Goal: Task Accomplishment & Management: Complete application form

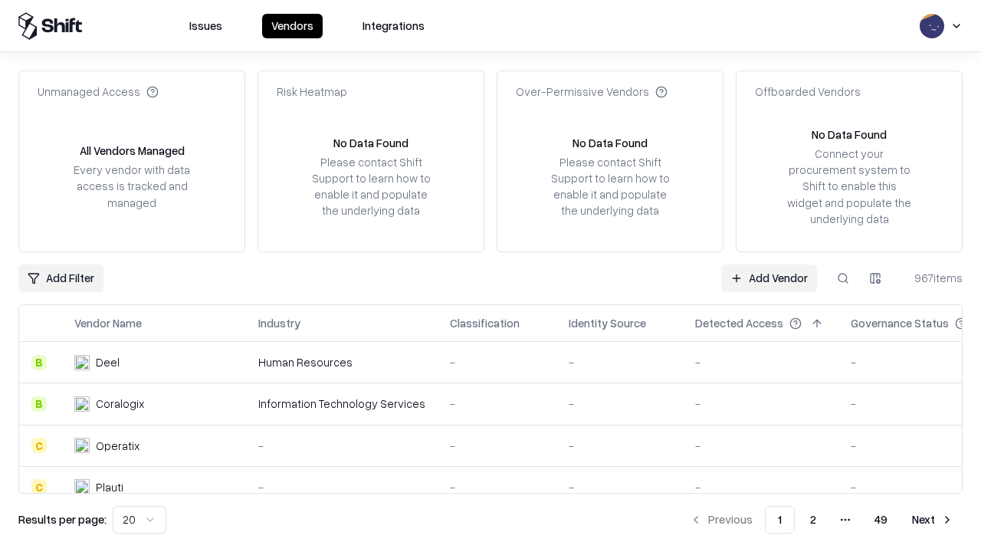
click at [769, 278] on link "Add Vendor" at bounding box center [769, 279] width 96 height 28
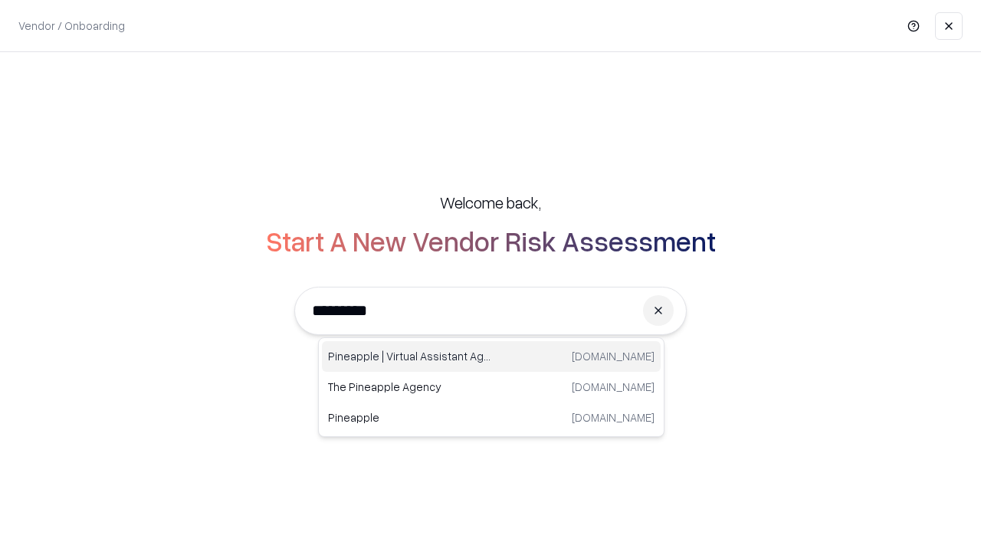
click at [491, 357] on div "Pineapple | Virtual Assistant Agency [DOMAIN_NAME]" at bounding box center [491, 356] width 339 height 31
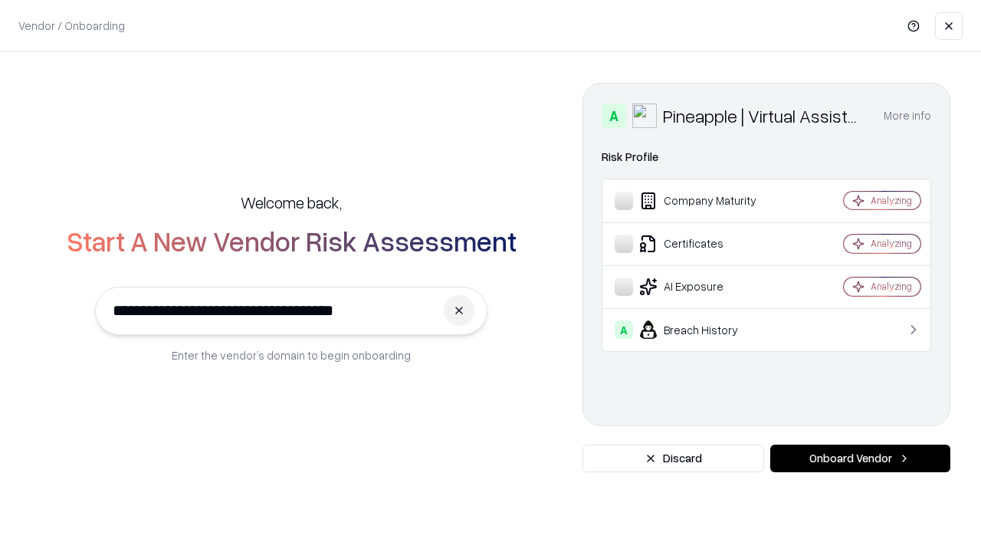
type input "**********"
click at [860, 458] on button "Onboard Vendor" at bounding box center [861, 459] width 180 height 28
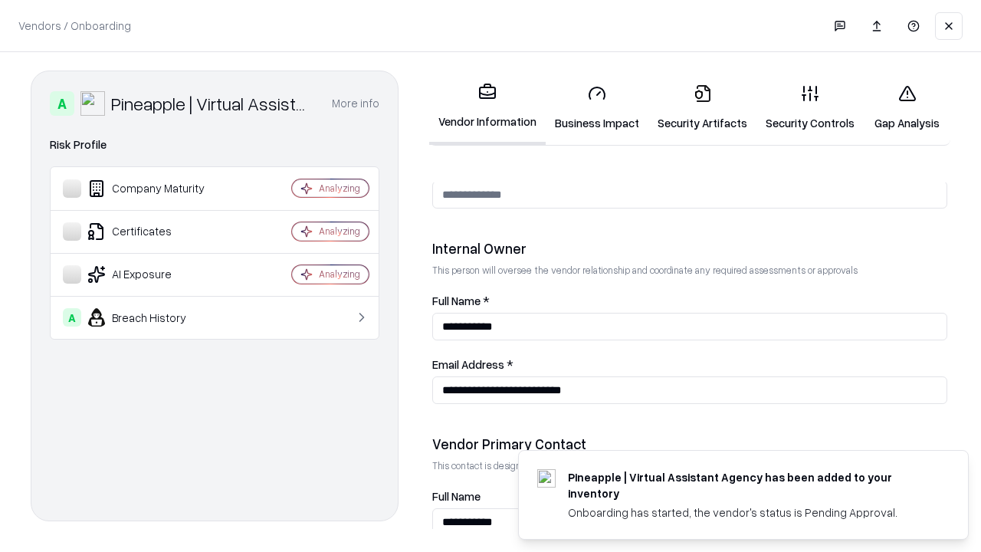
scroll to position [794, 0]
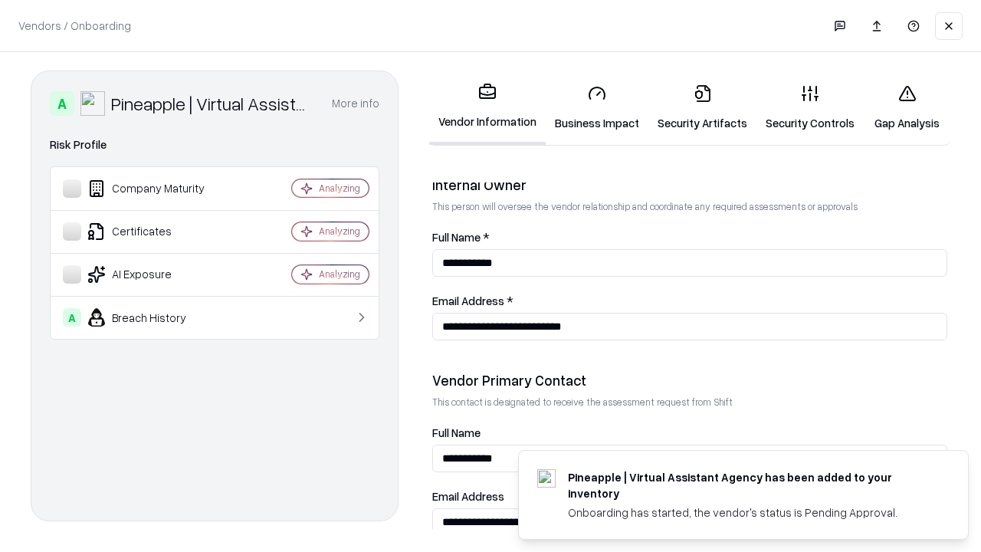
click at [597, 107] on link "Business Impact" at bounding box center [597, 107] width 103 height 71
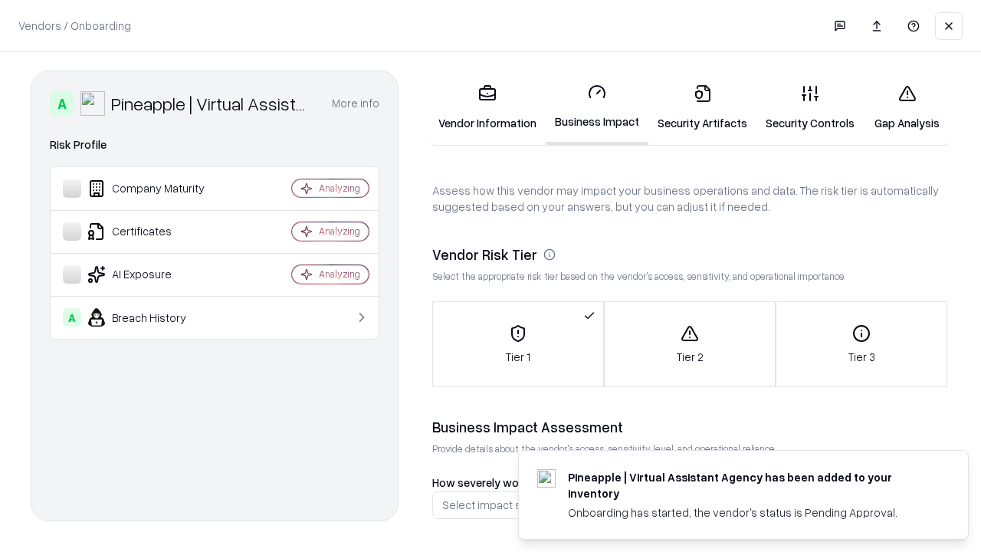
click at [702, 107] on link "Security Artifacts" at bounding box center [703, 107] width 108 height 71
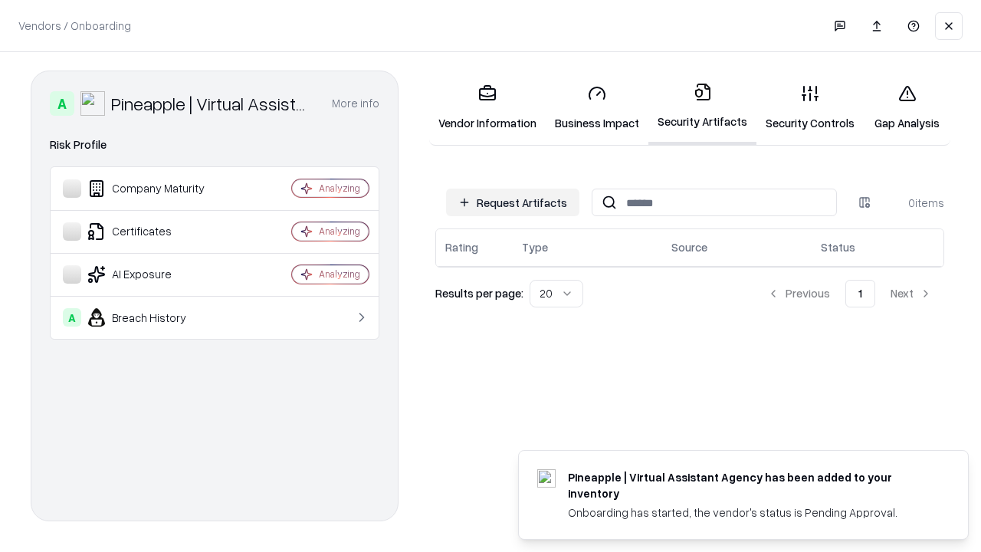
click at [513, 202] on button "Request Artifacts" at bounding box center [512, 203] width 133 height 28
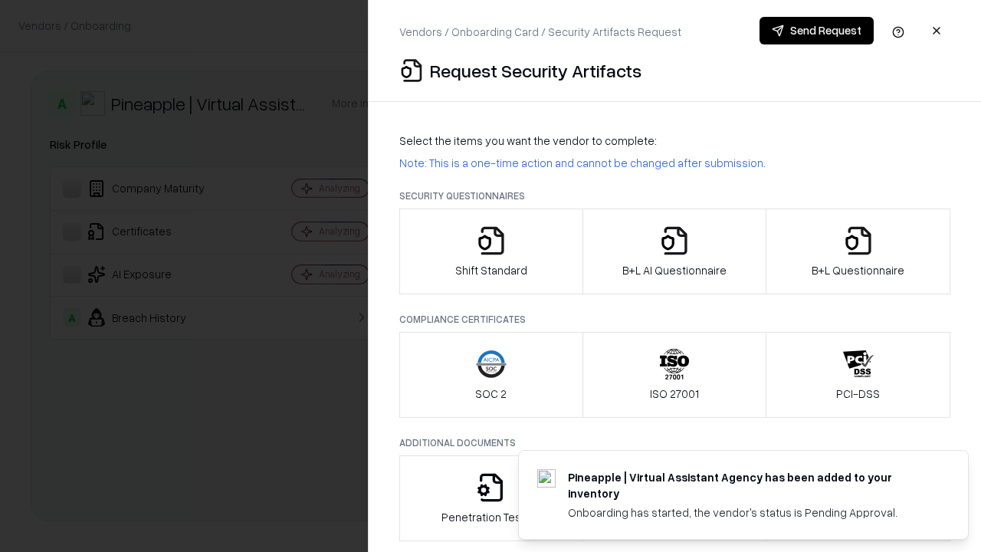
click at [491, 251] on icon "button" at bounding box center [491, 240] width 31 height 31
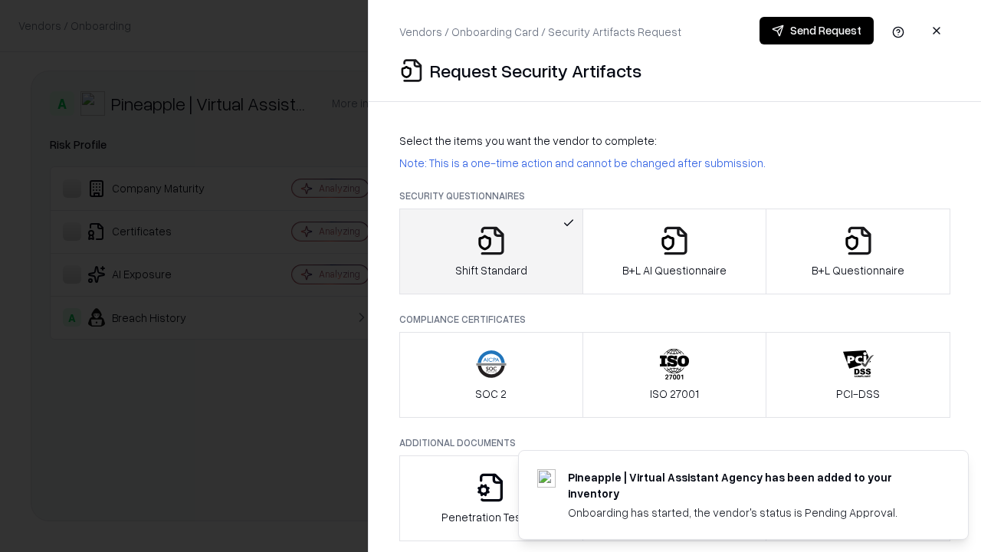
click at [817, 31] on button "Send Request" at bounding box center [817, 31] width 114 height 28
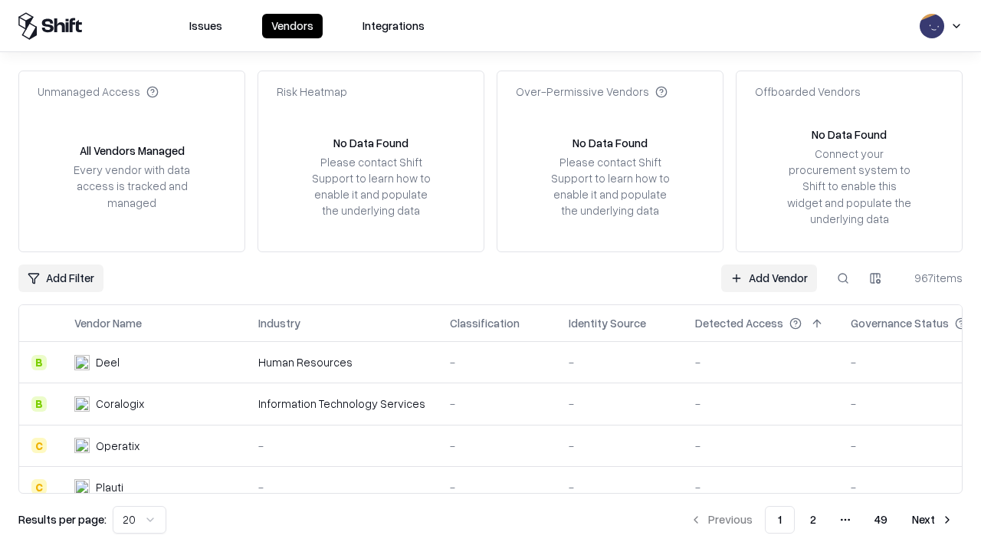
click at [843, 278] on button at bounding box center [844, 279] width 28 height 28
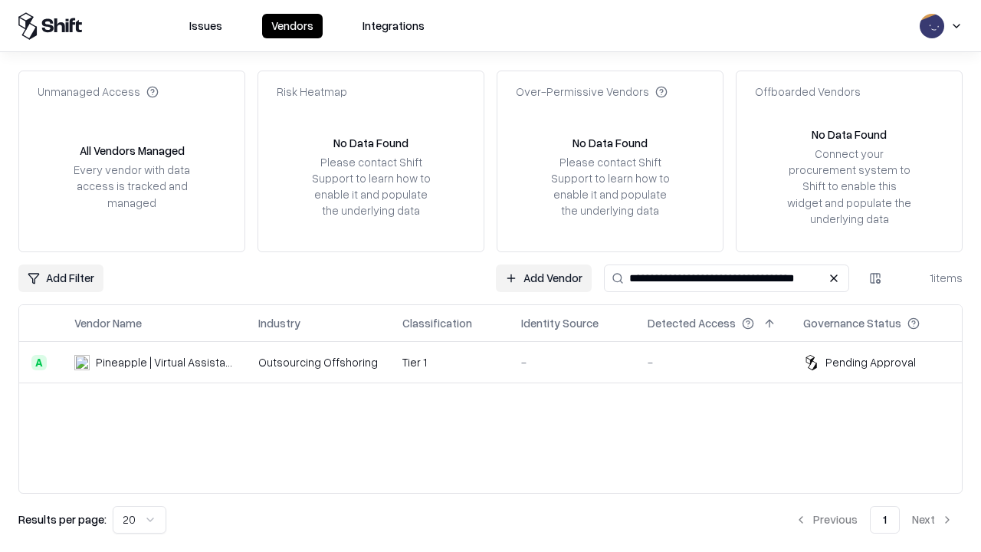
type input "**********"
click at [500, 362] on td "Tier 1" at bounding box center [449, 362] width 119 height 41
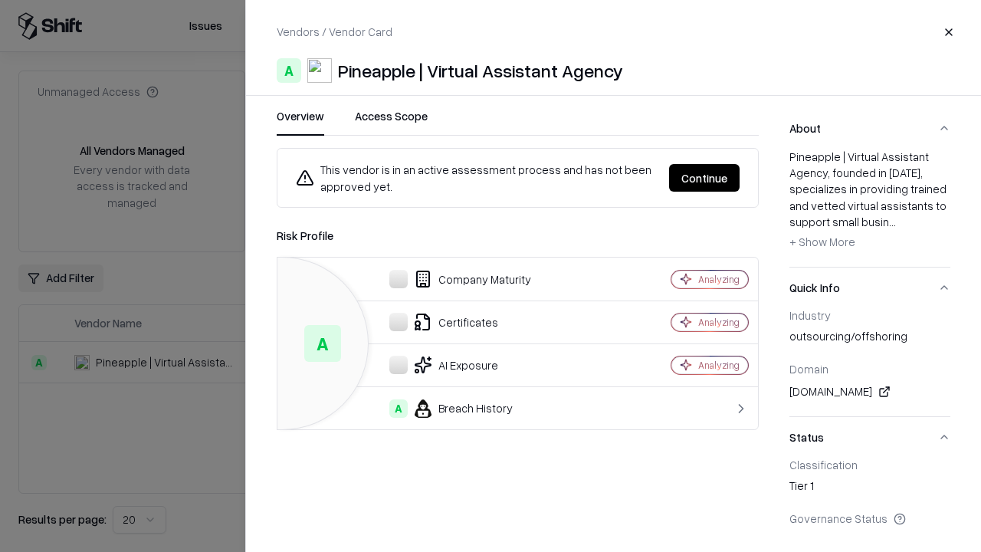
click at [705, 178] on button "Continue" at bounding box center [704, 178] width 71 height 28
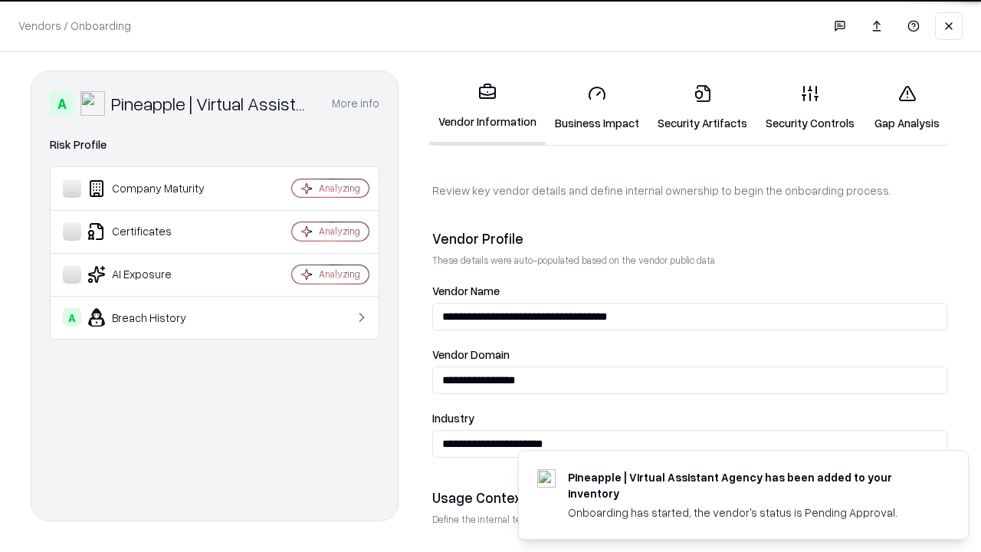
click at [702, 107] on link "Security Artifacts" at bounding box center [703, 107] width 108 height 71
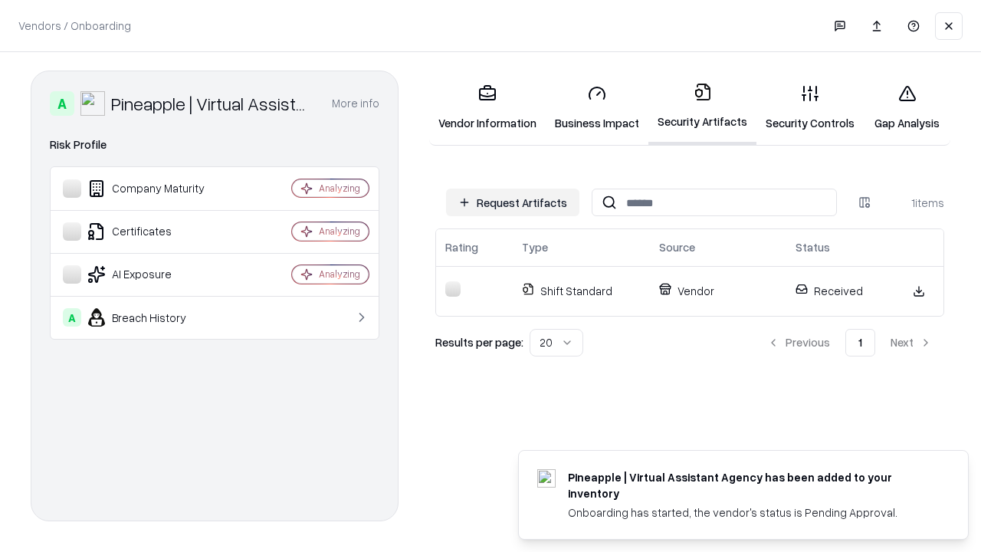
click at [907, 107] on link "Gap Analysis" at bounding box center [907, 107] width 87 height 71
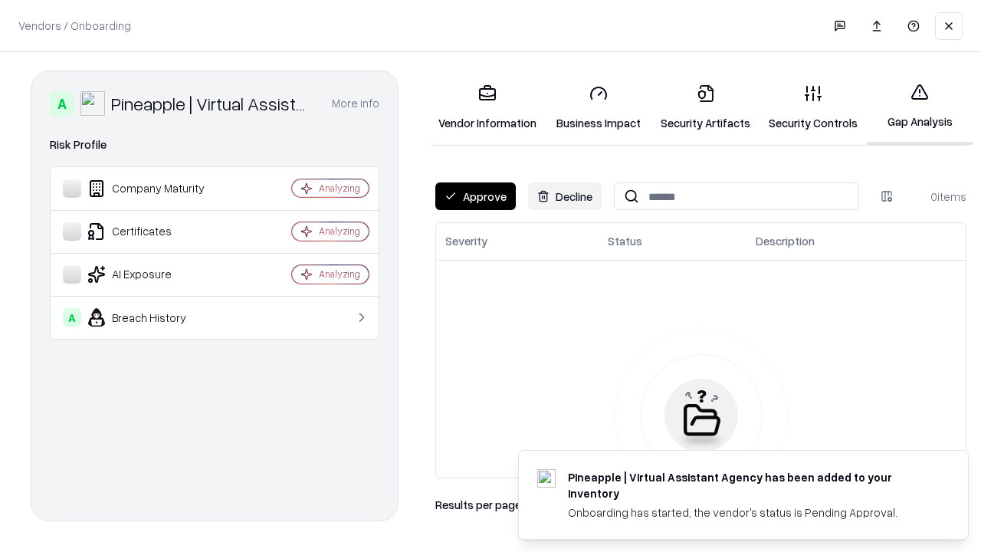
click at [475, 196] on button "Approve" at bounding box center [475, 196] width 81 height 28
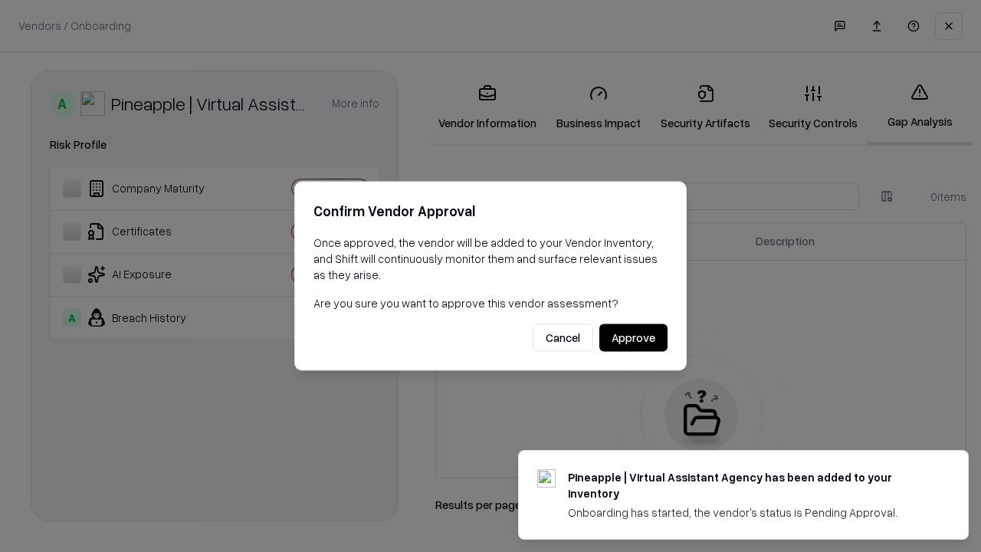
click at [633, 337] on button "Approve" at bounding box center [634, 338] width 68 height 28
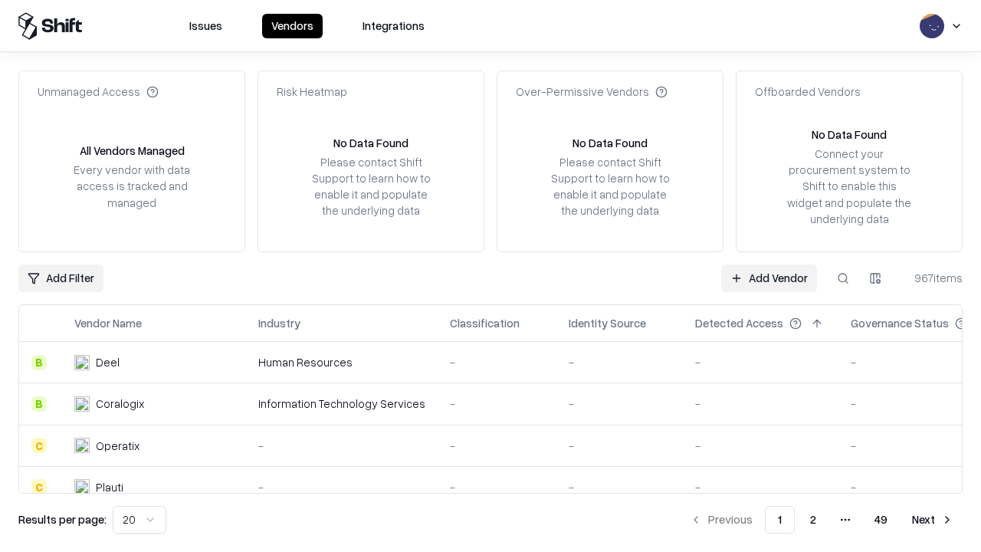
type input "**********"
click at [769, 278] on link "Add Vendor" at bounding box center [769, 279] width 96 height 28
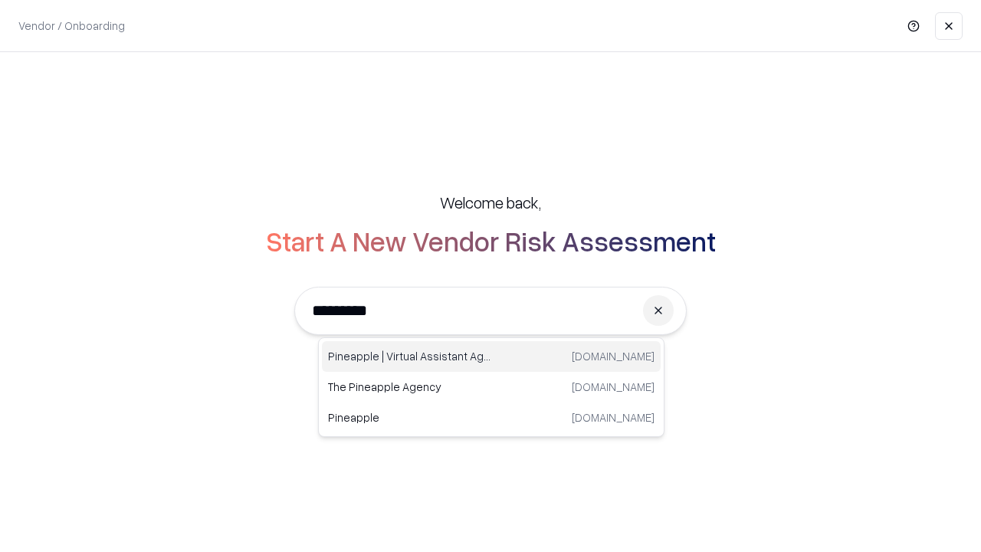
click at [491, 357] on div "Pineapple | Virtual Assistant Agency [DOMAIN_NAME]" at bounding box center [491, 356] width 339 height 31
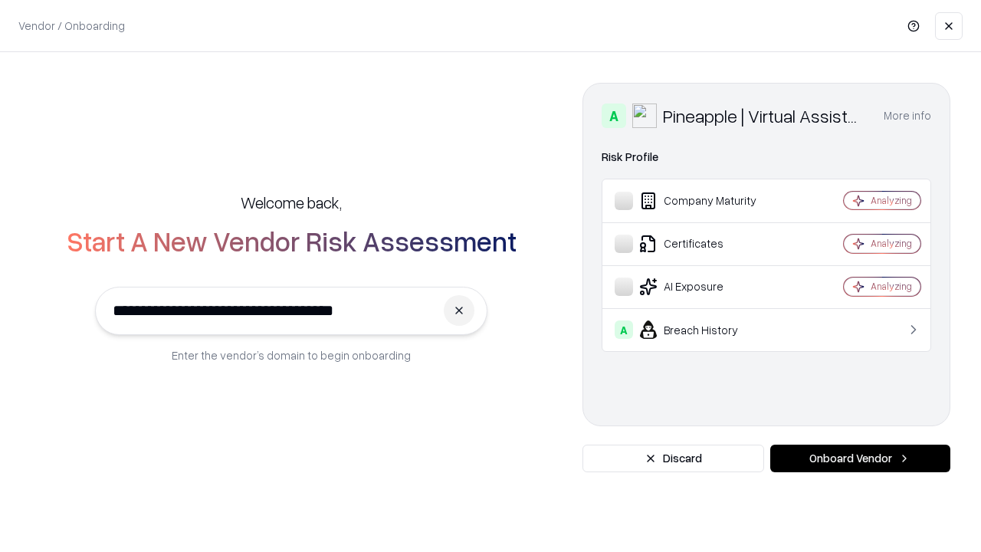
type input "**********"
click at [860, 458] on button "Onboard Vendor" at bounding box center [861, 459] width 180 height 28
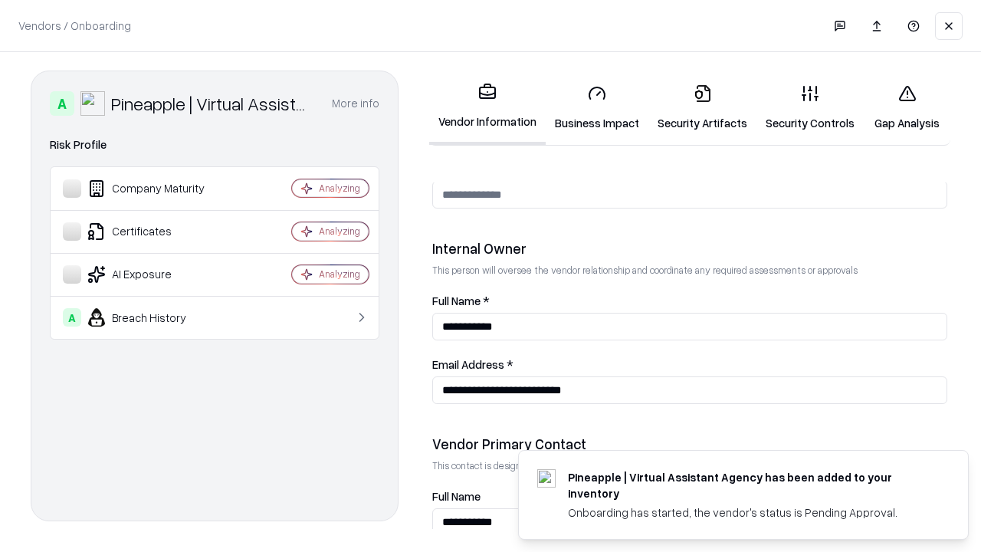
scroll to position [794, 0]
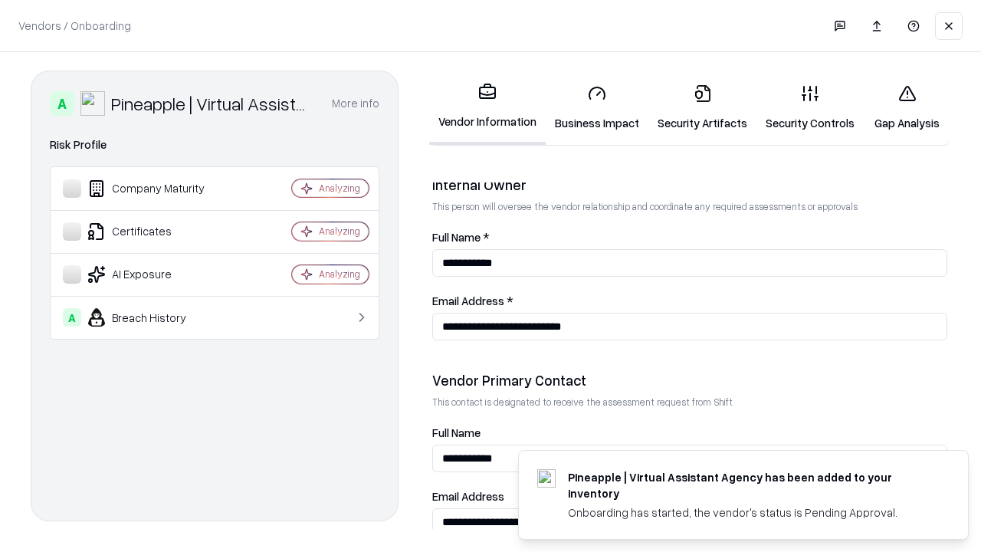
click at [907, 107] on link "Gap Analysis" at bounding box center [907, 107] width 87 height 71
